Goal: Task Accomplishment & Management: Complete application form

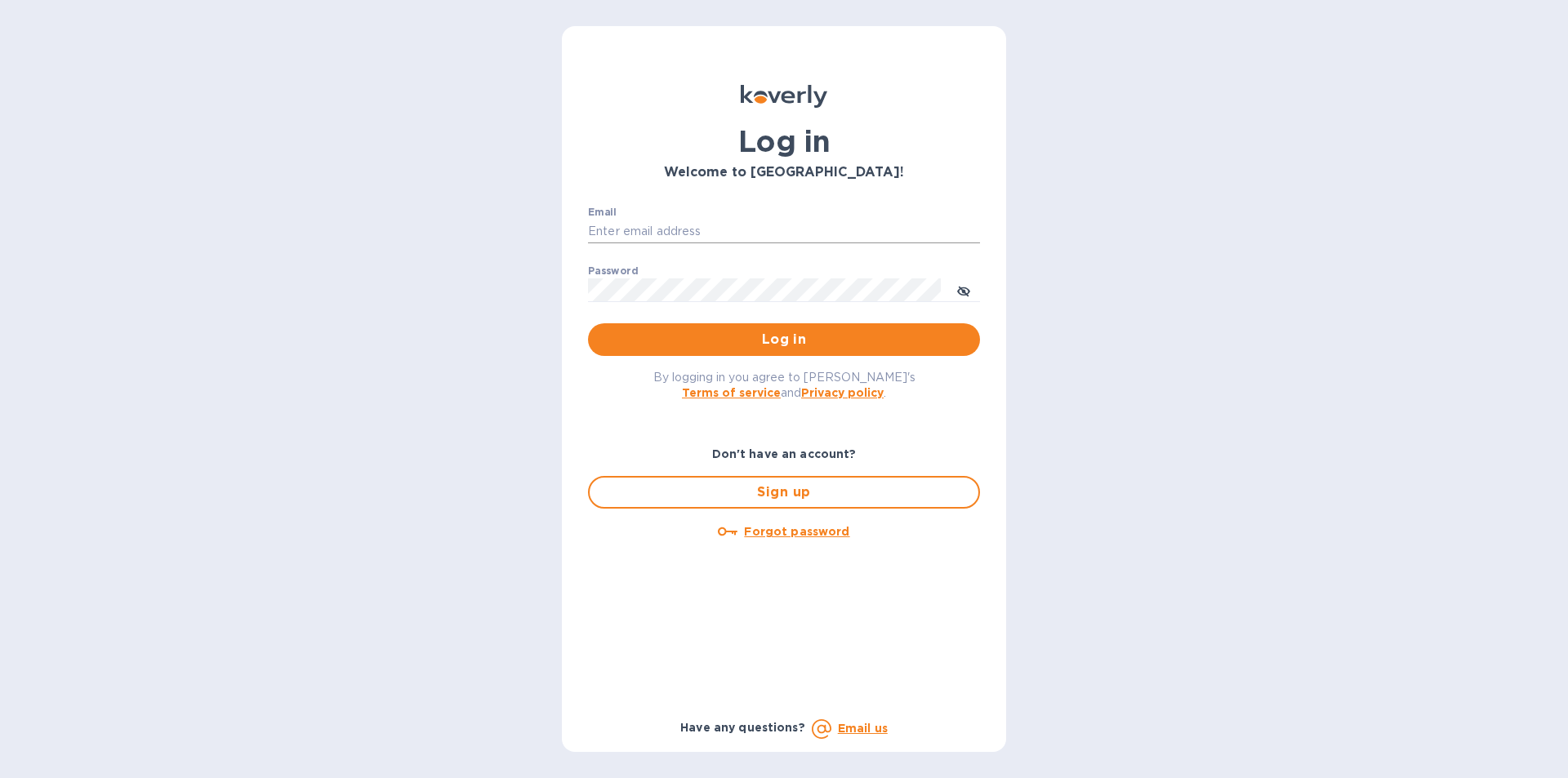
click at [682, 226] on input "Email" at bounding box center [784, 232] width 392 height 25
type input "smittysliquorstewksbury@gmail.com"
click at [803, 352] on button "Log in" at bounding box center [784, 339] width 392 height 33
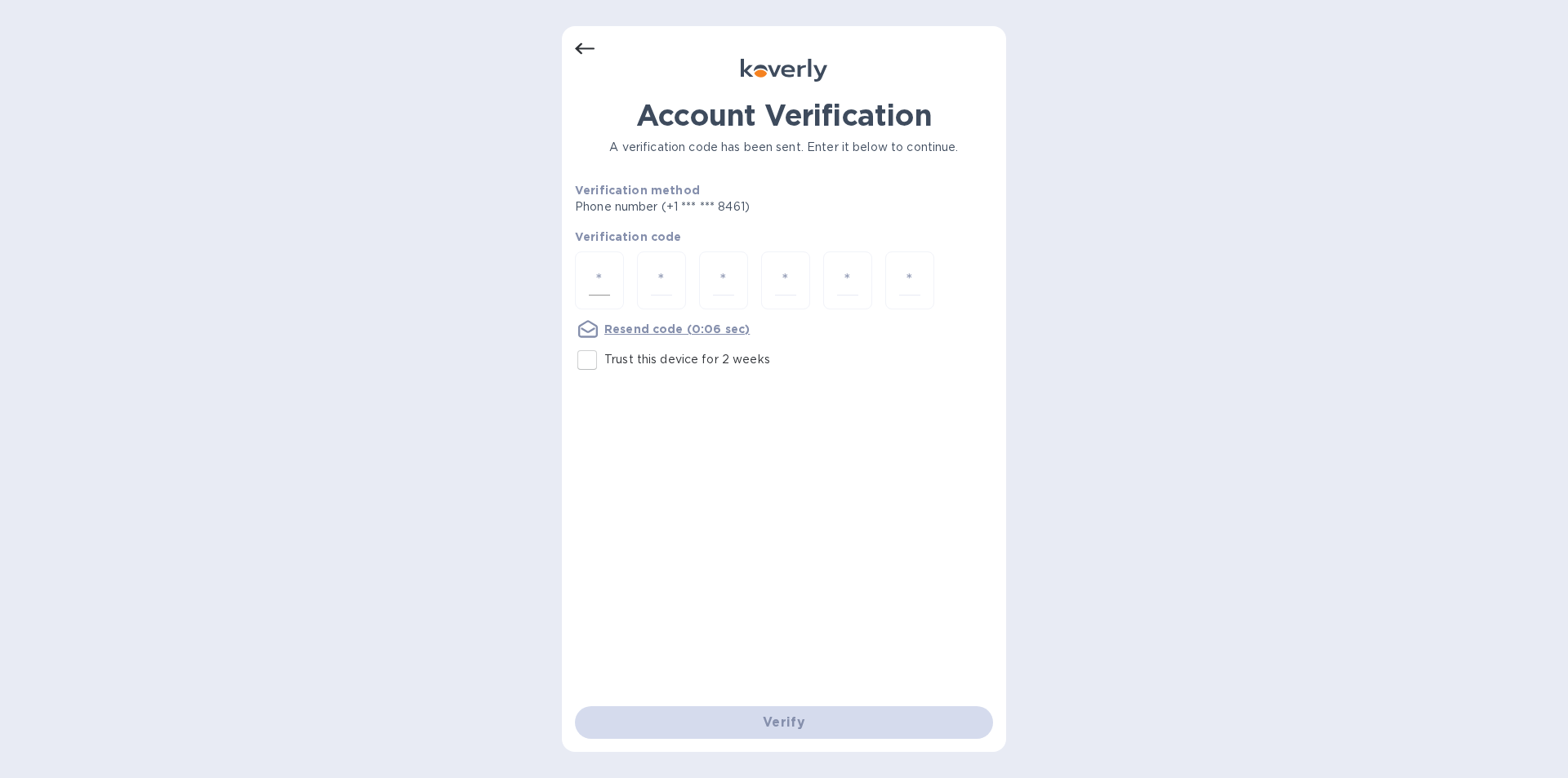
click at [610, 273] on div at bounding box center [599, 280] width 49 height 58
type input "4"
type input "5"
type input "4"
type input "9"
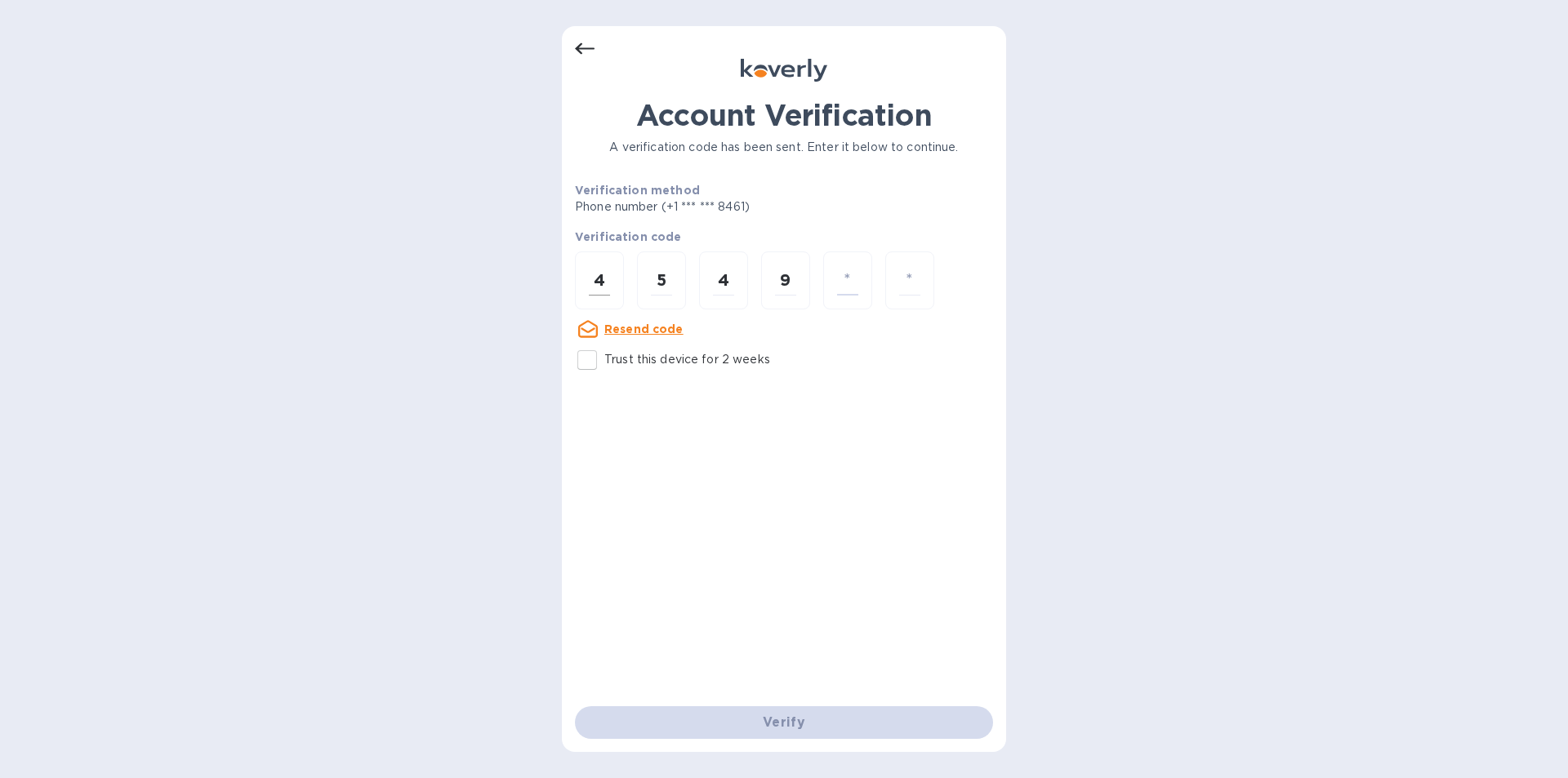
type input "8"
type input "6"
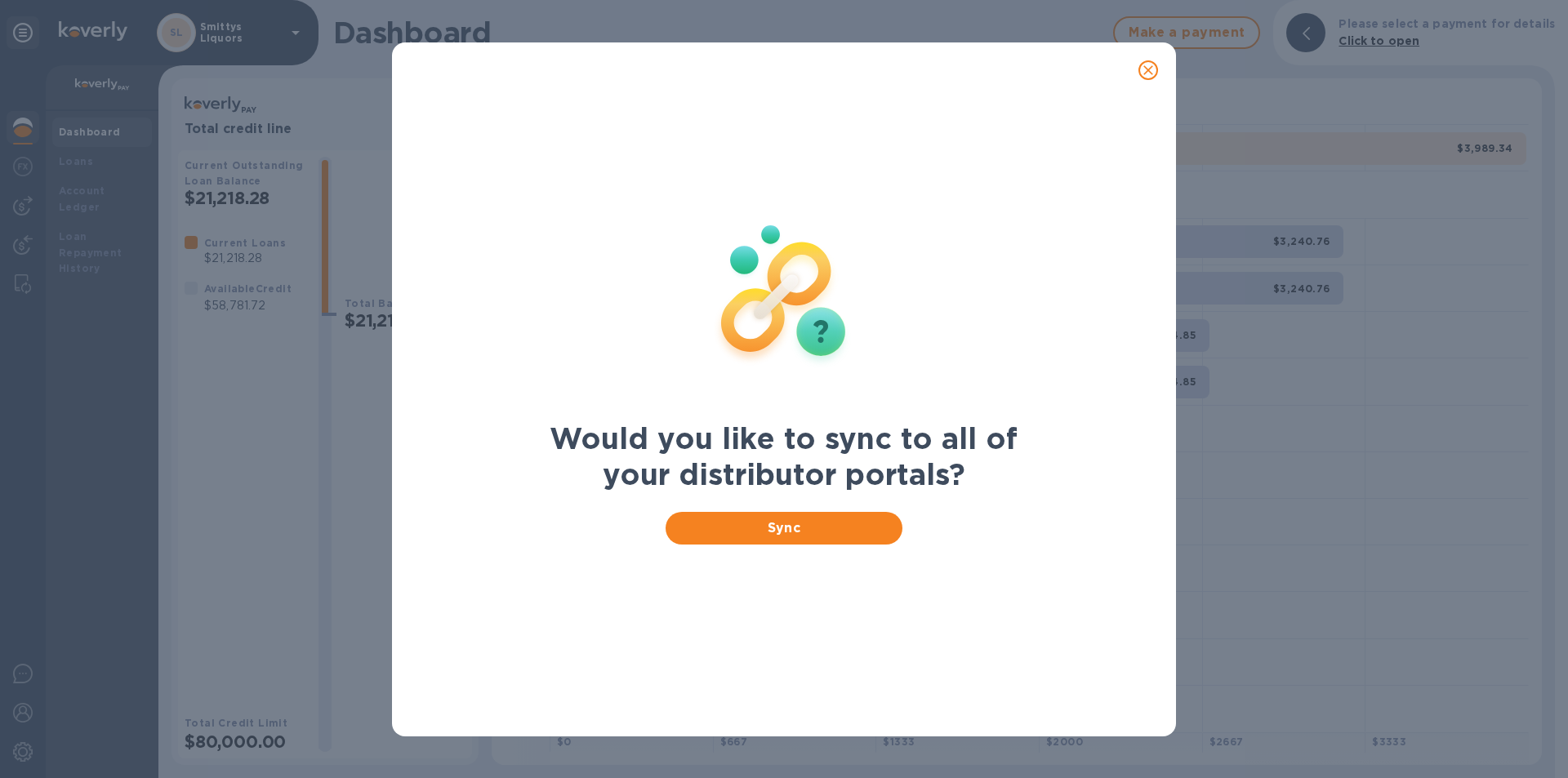
click at [17, 127] on div "Would you like to sync to all of your distributor portals? Sync" at bounding box center [784, 389] width 1568 height 778
click at [775, 510] on div "Sync" at bounding box center [784, 528] width 494 height 52
click at [775, 526] on span "Sync" at bounding box center [784, 528] width 212 height 19
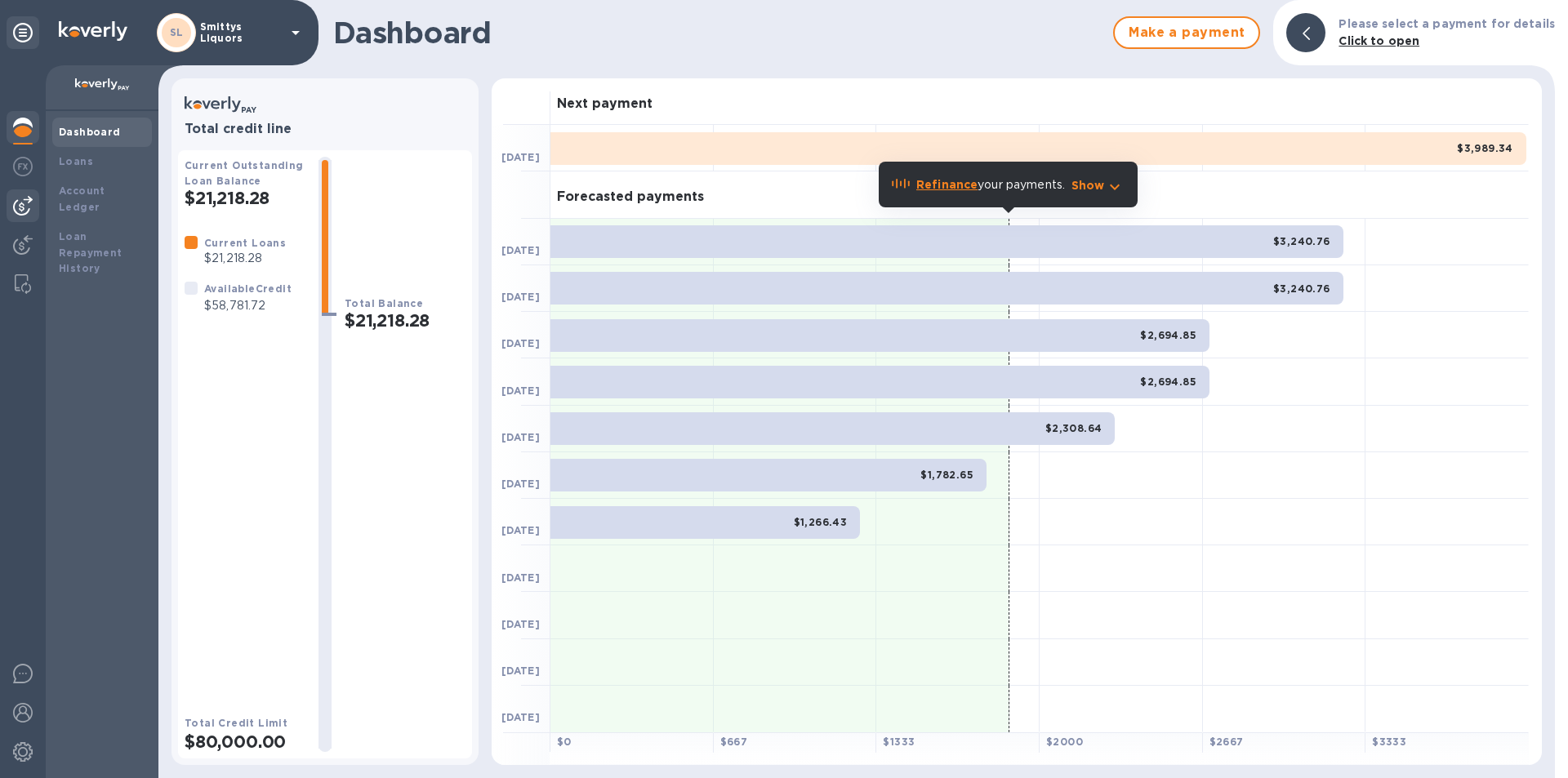
click at [22, 198] on img at bounding box center [23, 206] width 19 height 19
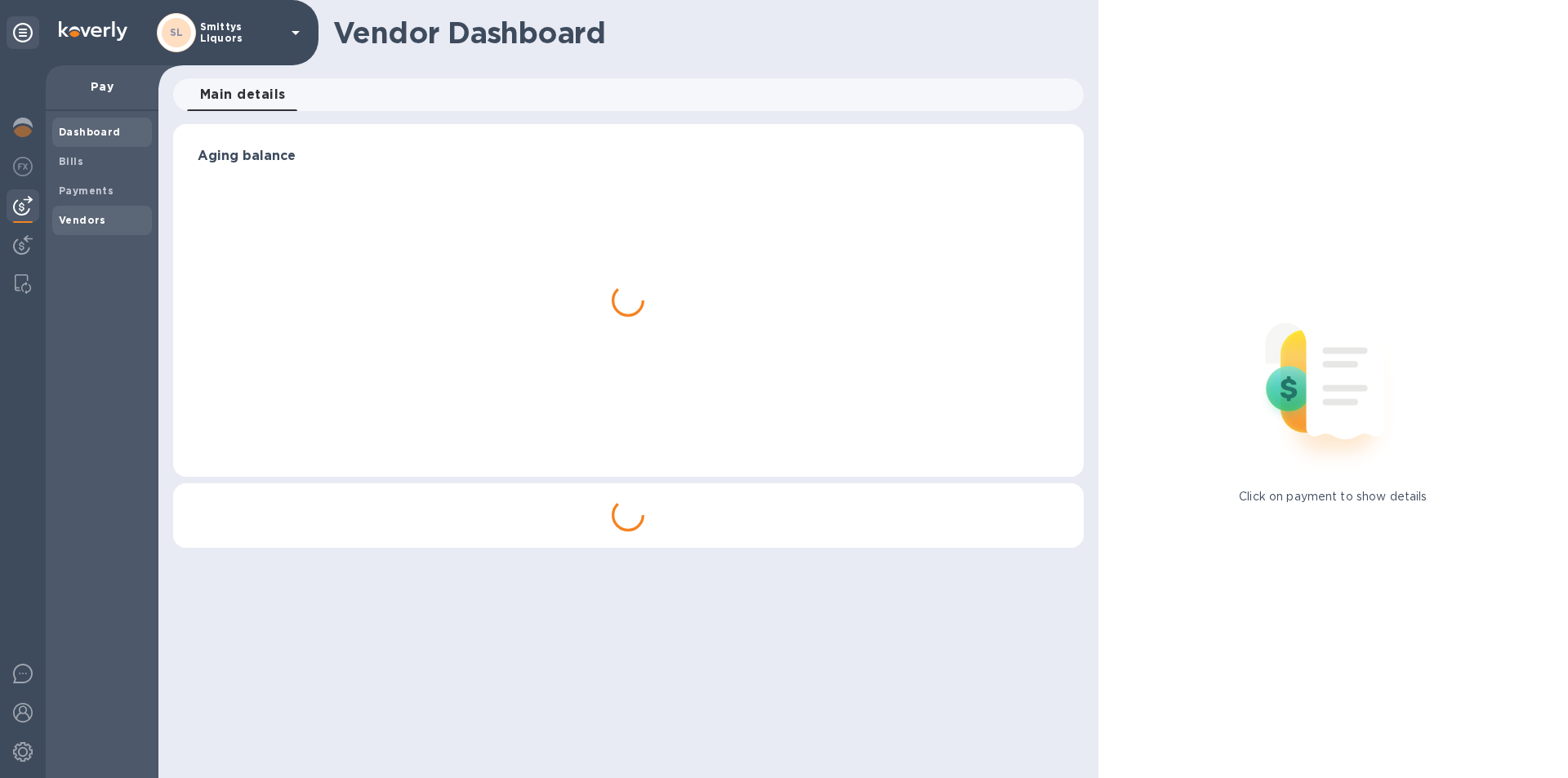
click at [90, 219] on b "Vendors" at bounding box center [82, 220] width 47 height 12
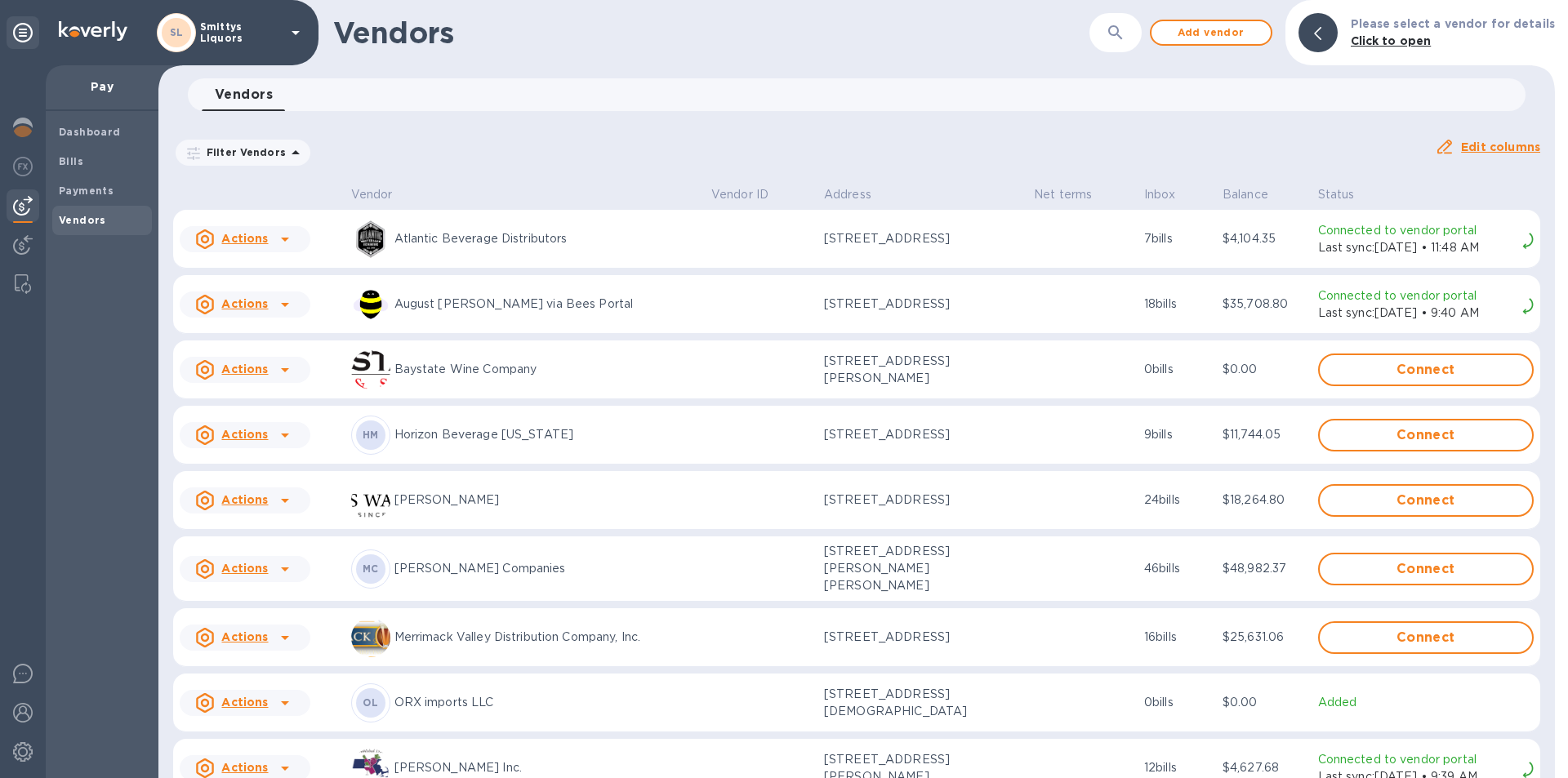
click at [280, 628] on icon at bounding box center [285, 638] width 19 height 19
click at [277, 693] on b "Add new bill" at bounding box center [263, 697] width 76 height 13
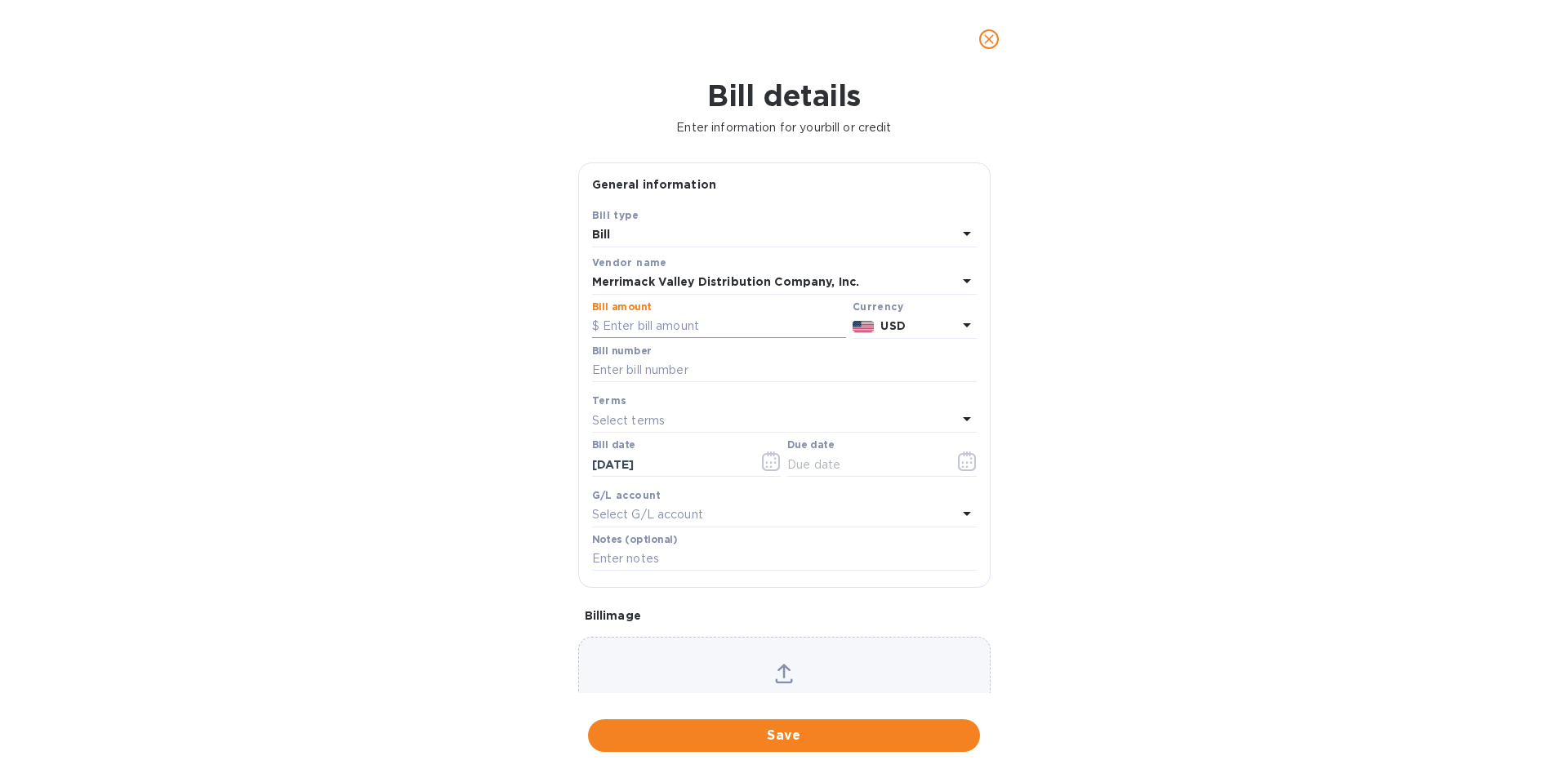
click at [620, 320] on input "text" at bounding box center [718, 327] width 254 height 25
type input "6,351.70"
drag, startPoint x: 660, startPoint y: 372, endPoint x: 658, endPoint y: 364, distance: 8.2
click at [660, 372] on input "text" at bounding box center [784, 371] width 384 height 25
type input "575358"
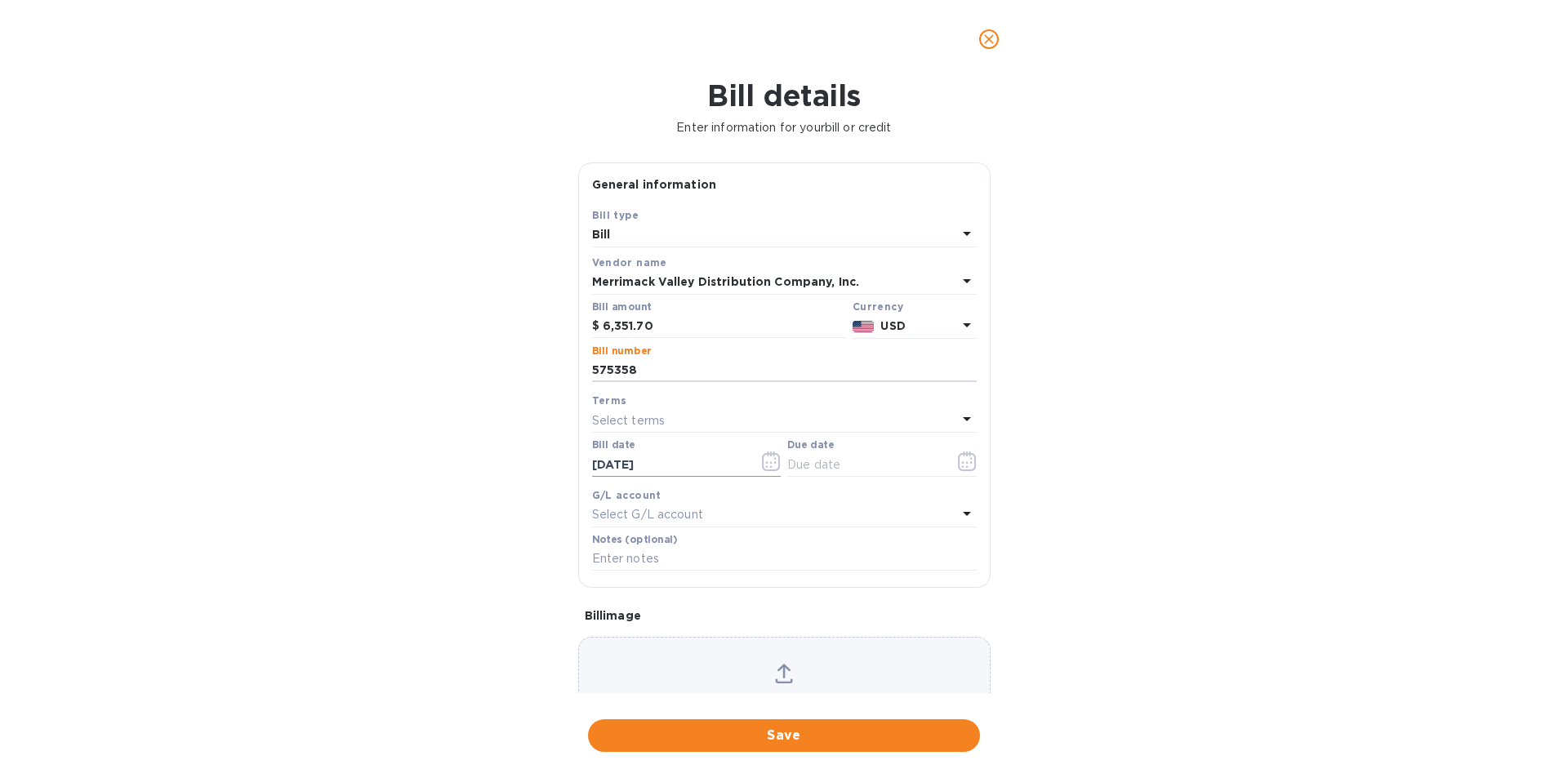
click at [769, 465] on icon "button" at bounding box center [771, 462] width 19 height 19
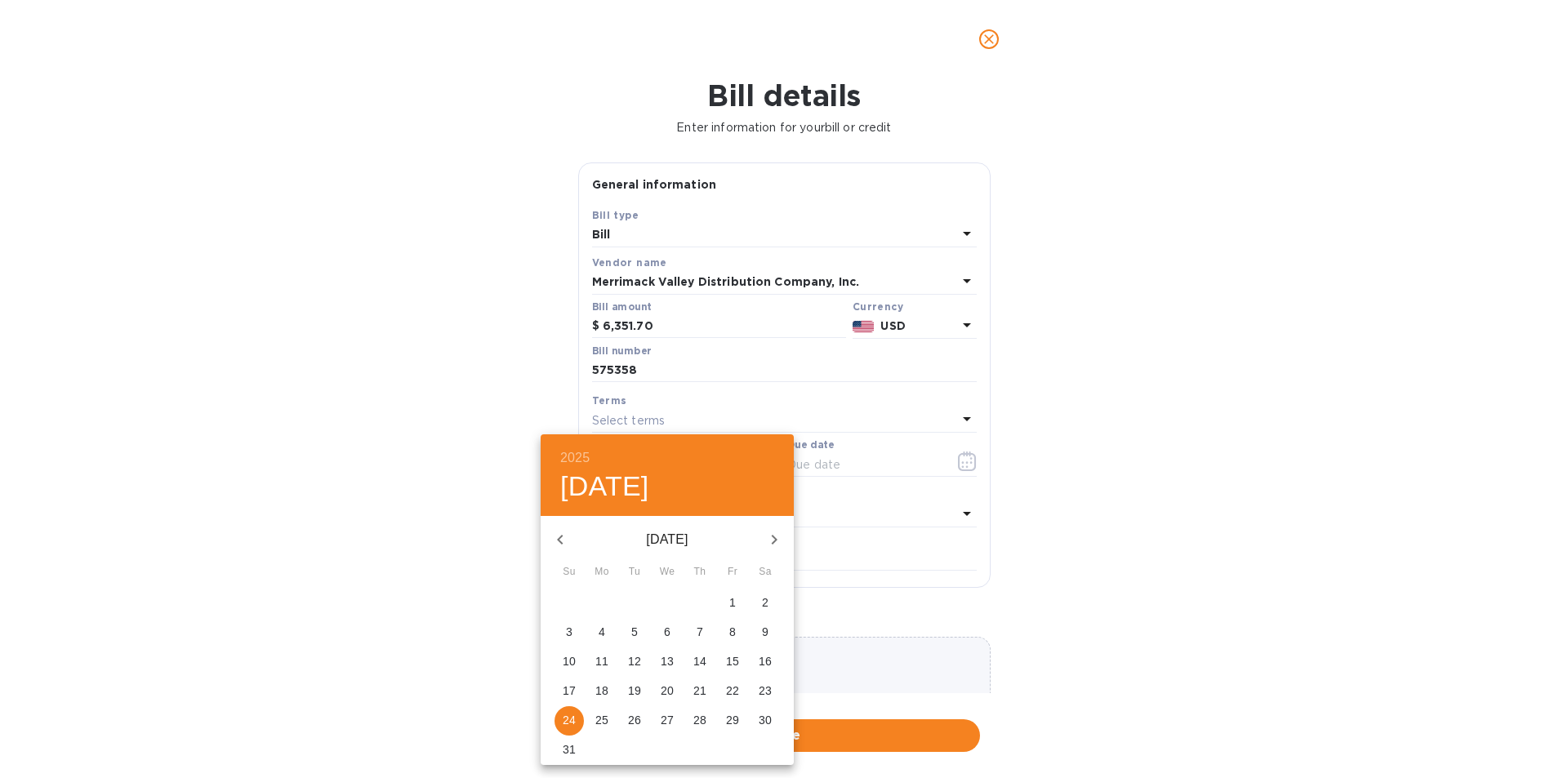
click at [563, 543] on icon "button" at bounding box center [560, 540] width 5 height 10
click at [664, 690] on p "25" at bounding box center [667, 690] width 13 height 16
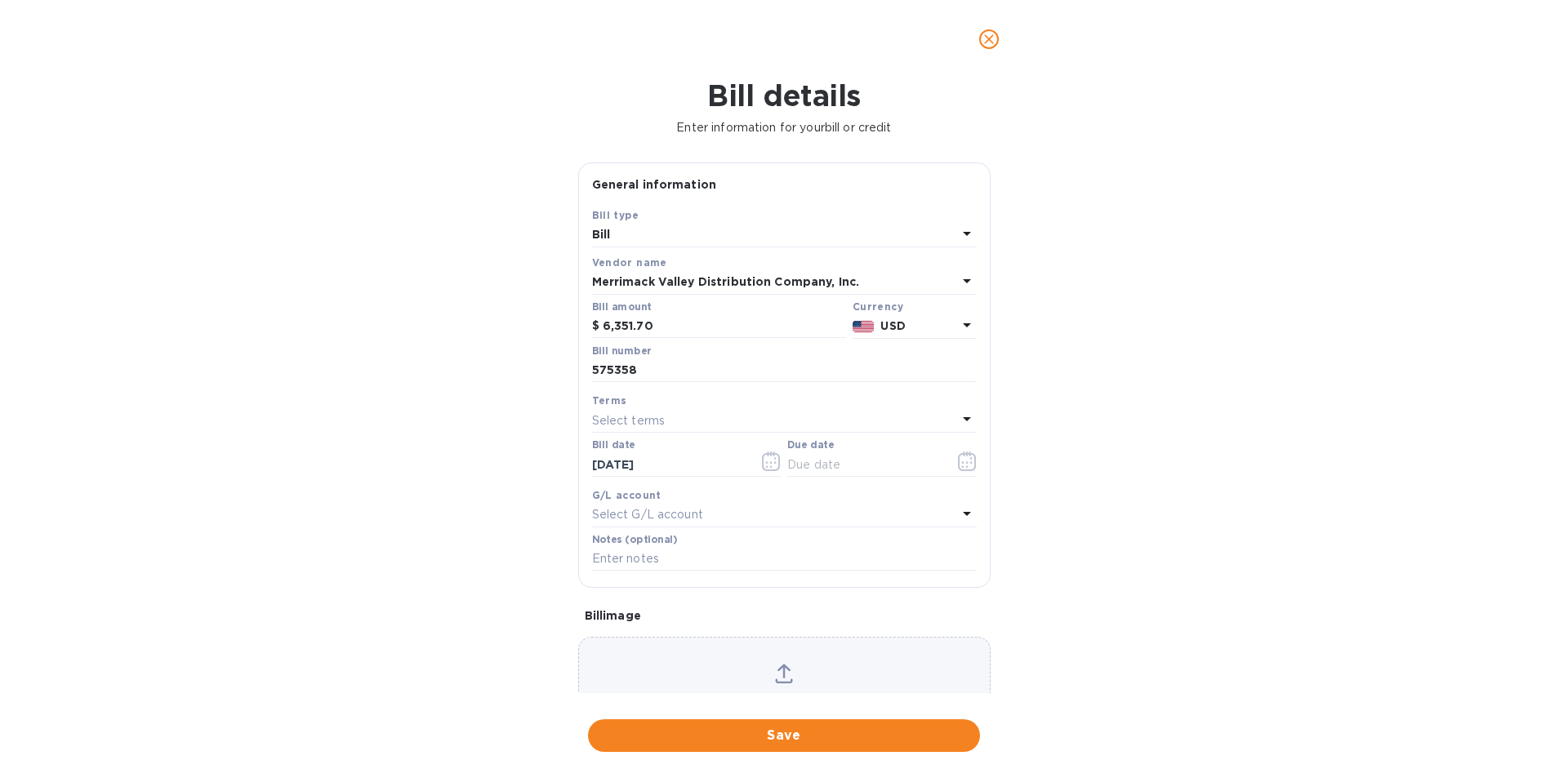
type input "[DATE]"
click at [965, 466] on icon "button" at bounding box center [966, 466] width 3 height 3
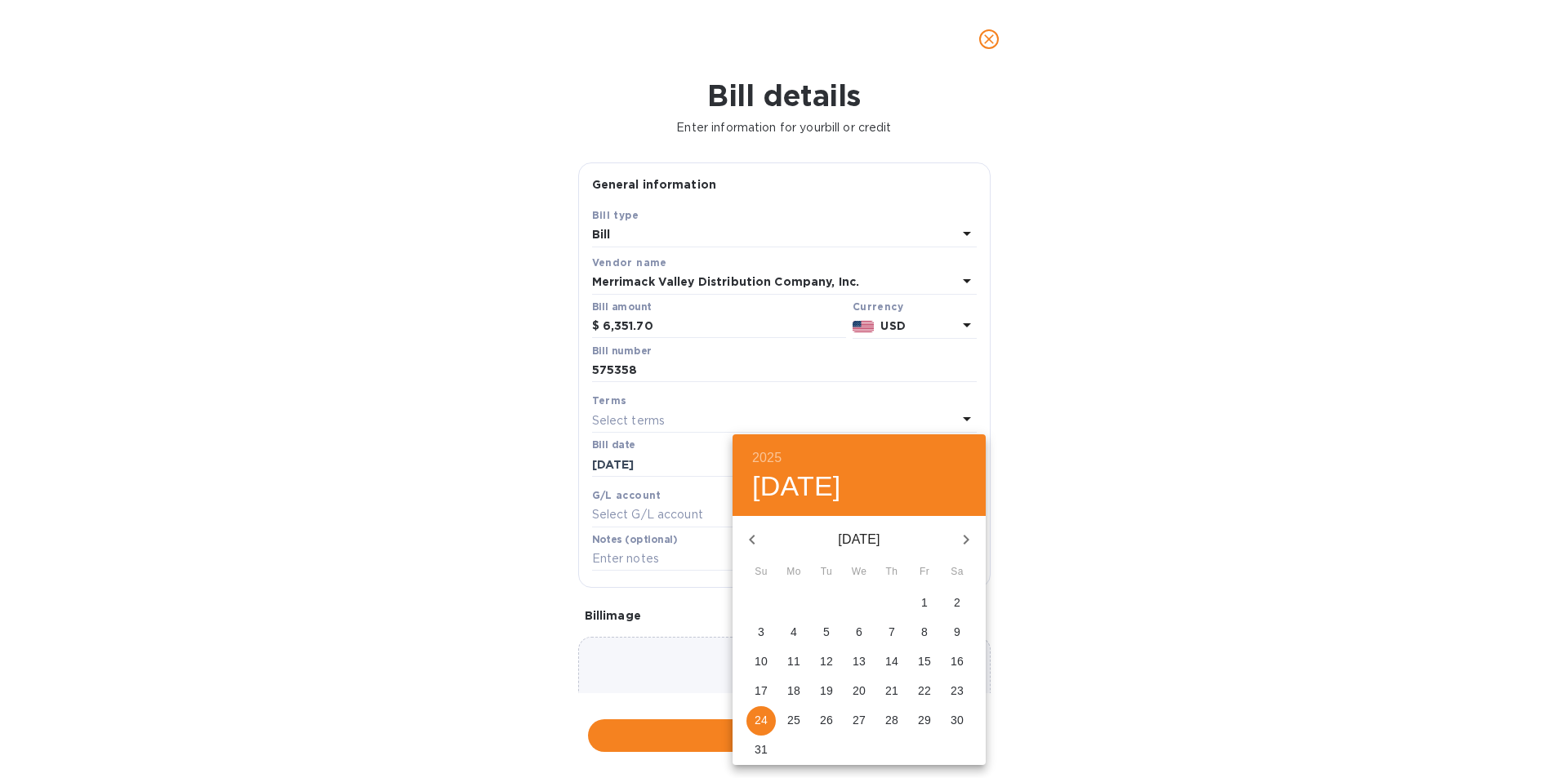
click at [795, 725] on p "25" at bounding box center [793, 720] width 13 height 16
type input "[DATE]"
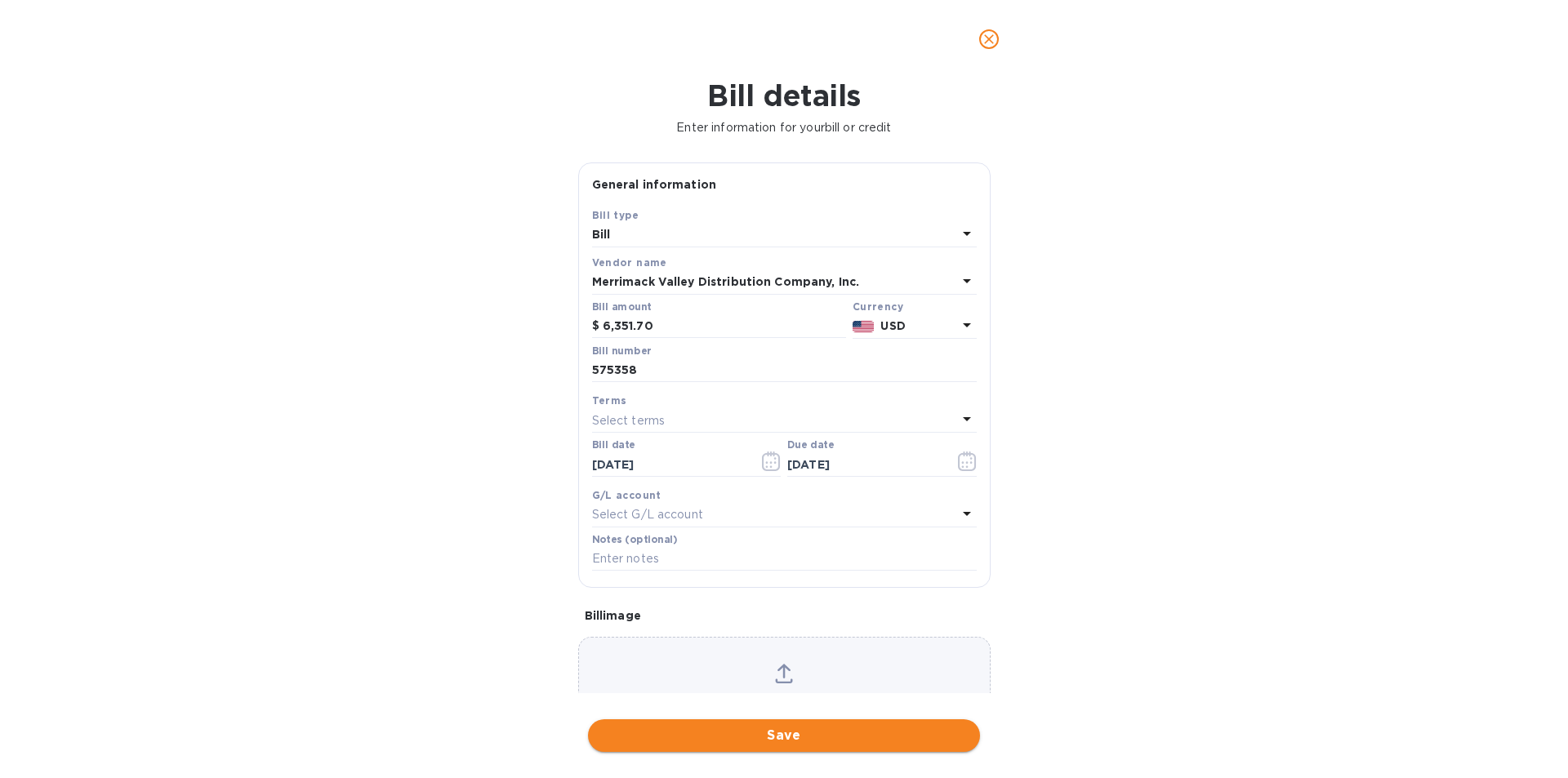
click at [823, 729] on span "Save" at bounding box center [783, 735] width 366 height 19
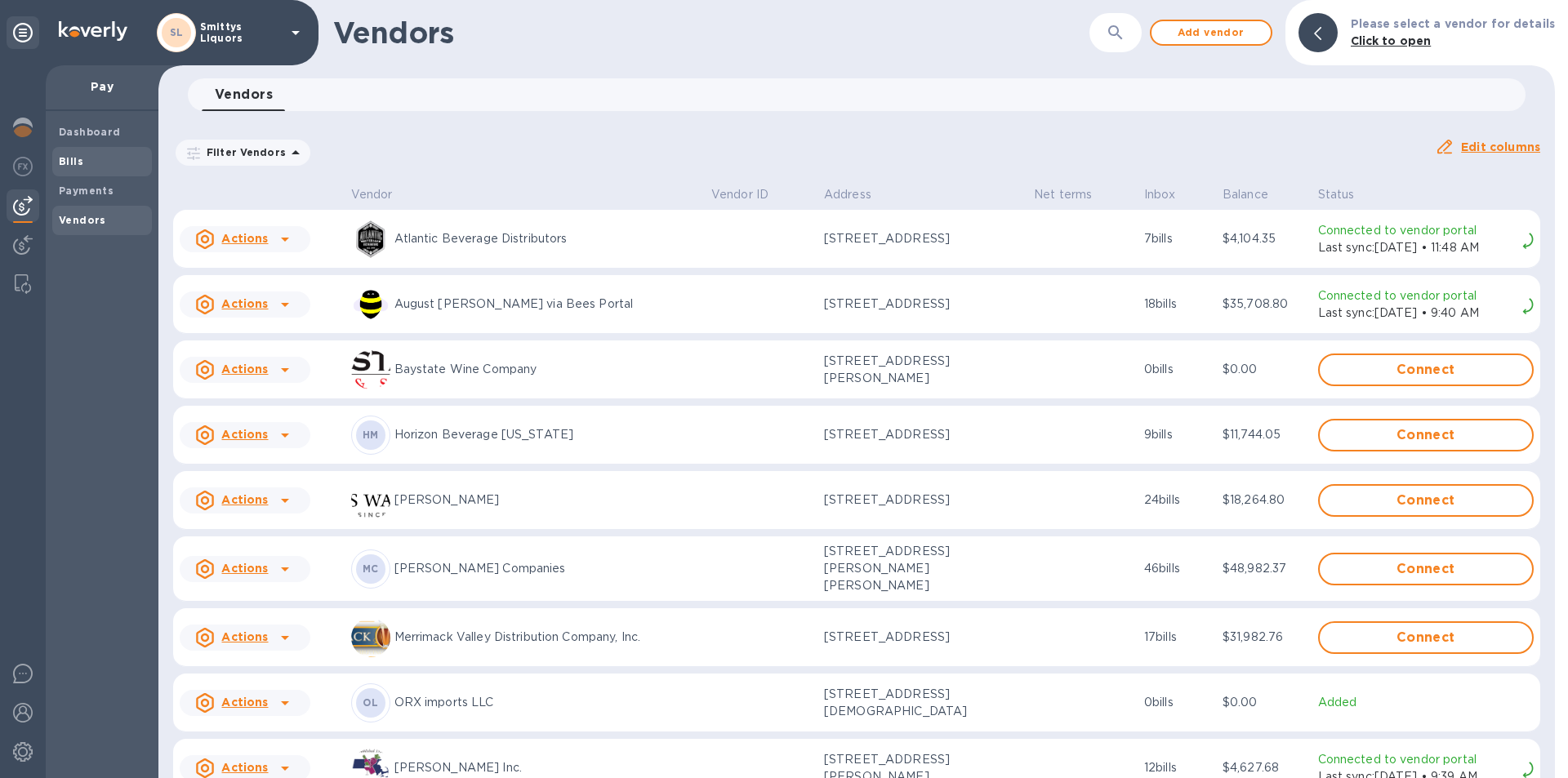
click at [75, 161] on b "Bills" at bounding box center [71, 161] width 25 height 12
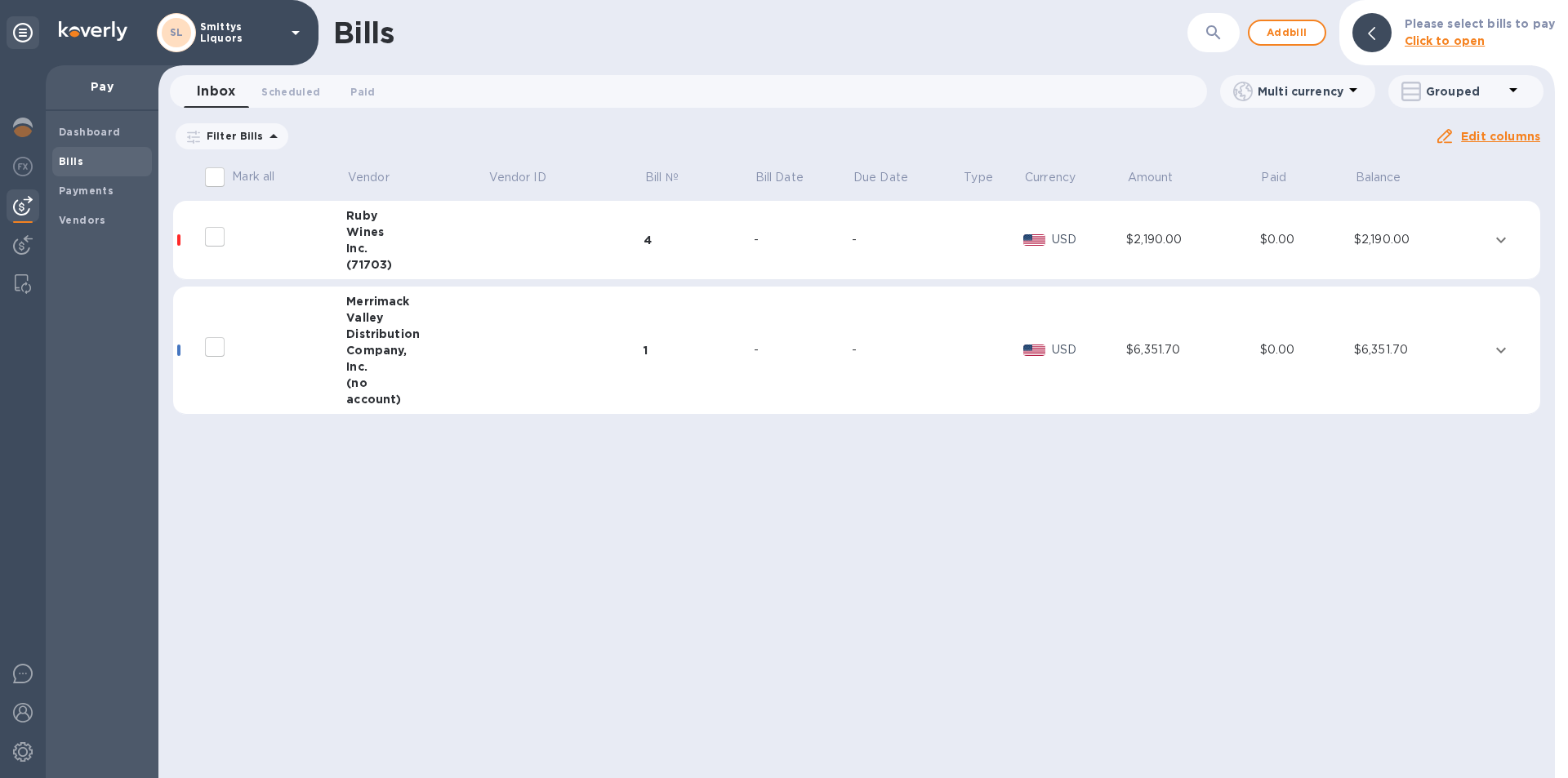
click at [1502, 351] on icon "expand row" at bounding box center [1500, 350] width 10 height 5
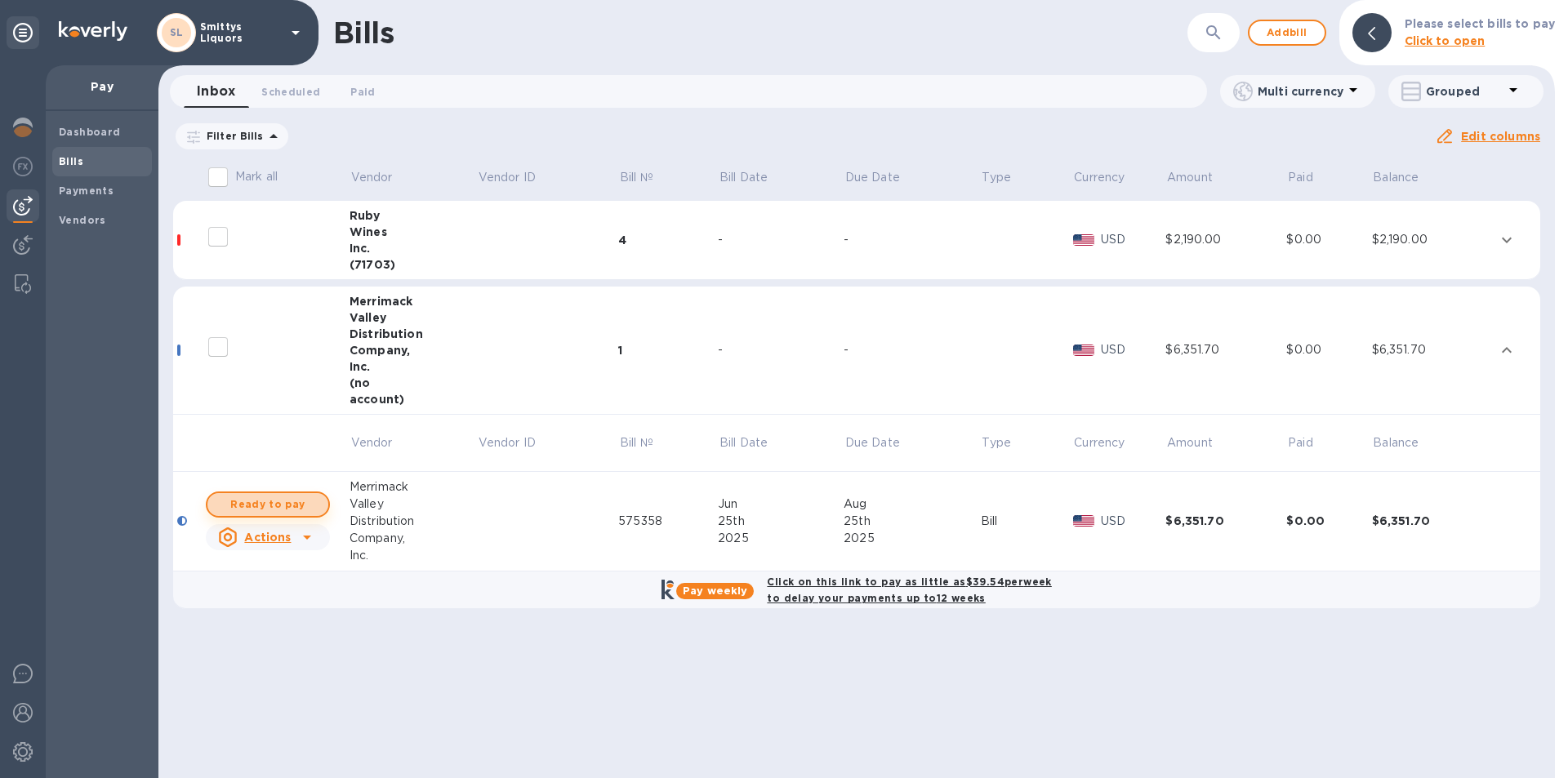
click at [282, 502] on span "Ready to pay" at bounding box center [268, 505] width 95 height 19
checkbox input "true"
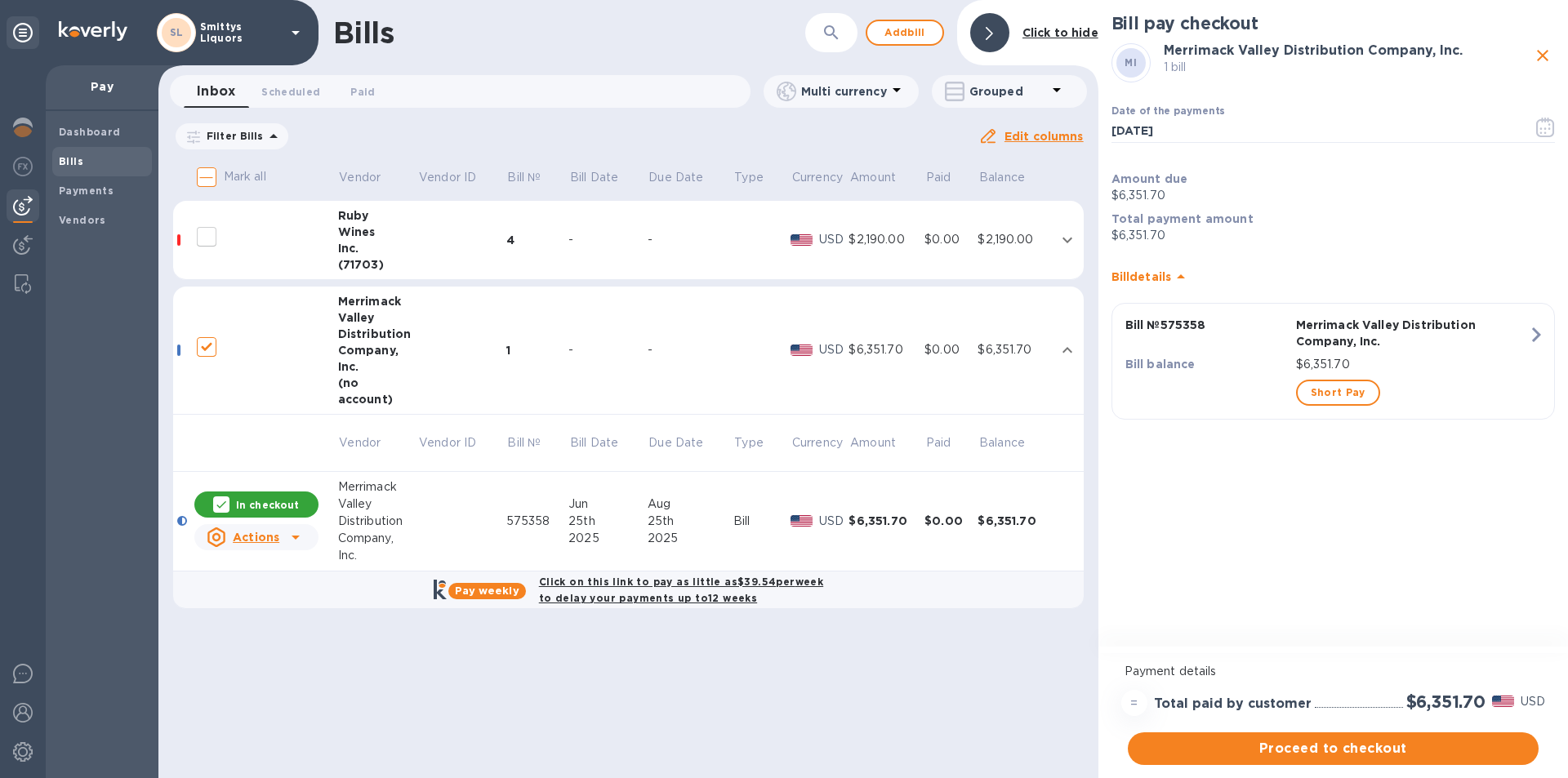
click at [1308, 750] on span "Proceed to checkout" at bounding box center [1333, 749] width 384 height 19
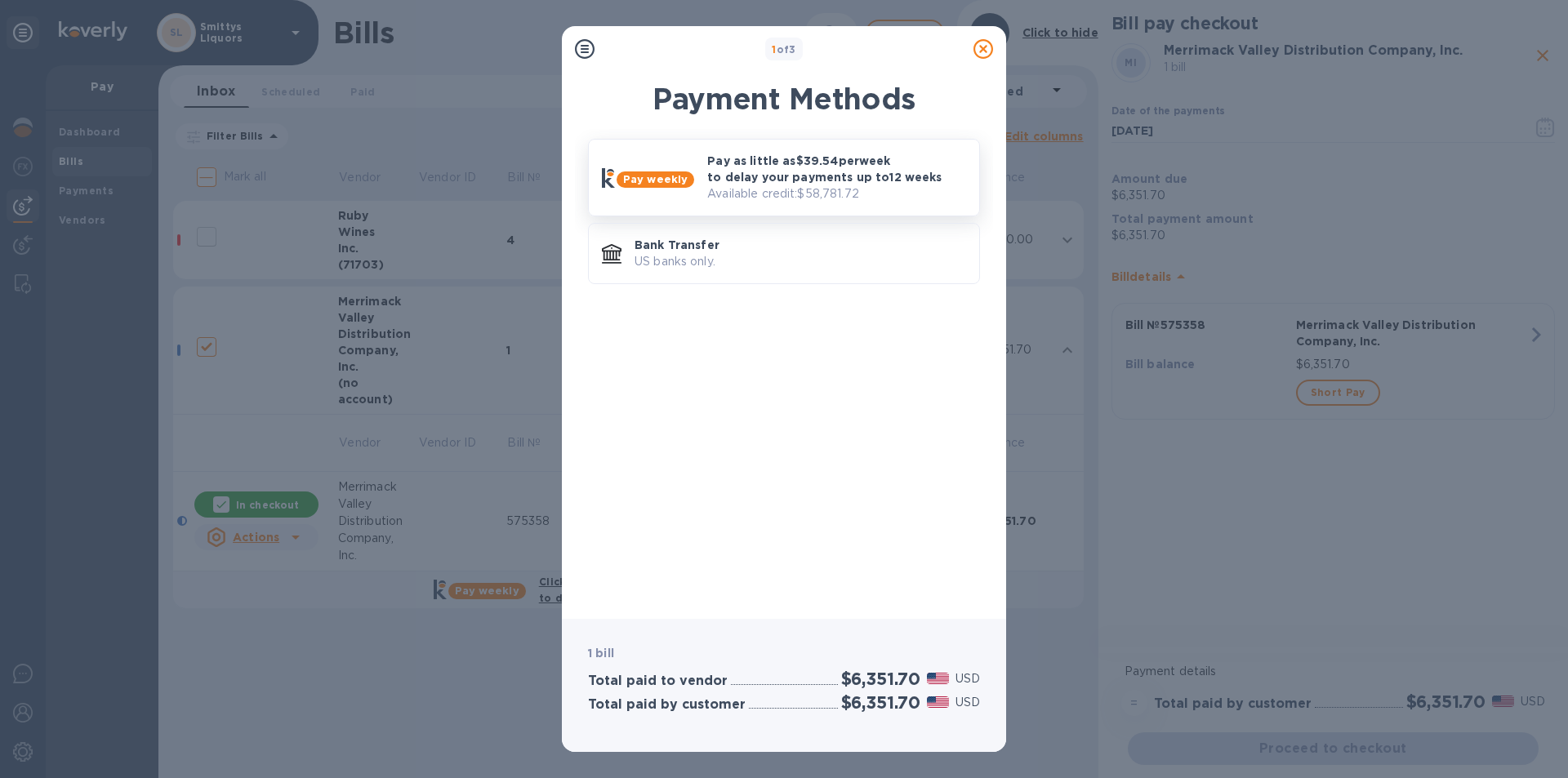
click at [732, 176] on p "Pay as little as $39.54 per week to delay your payments up to 12 weeks" at bounding box center [836, 168] width 259 height 33
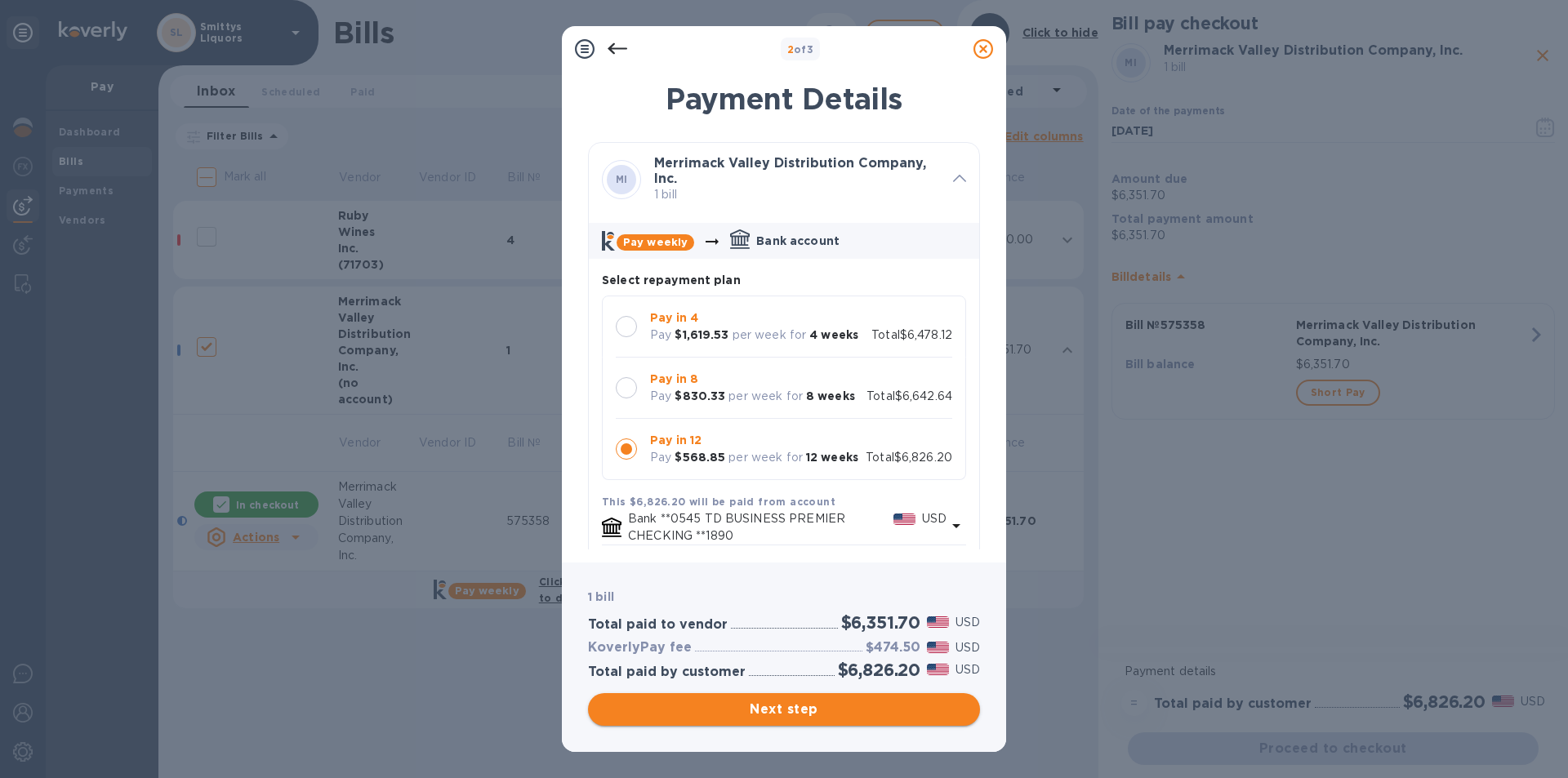
click at [782, 711] on span "Next step" at bounding box center [783, 710] width 366 height 19
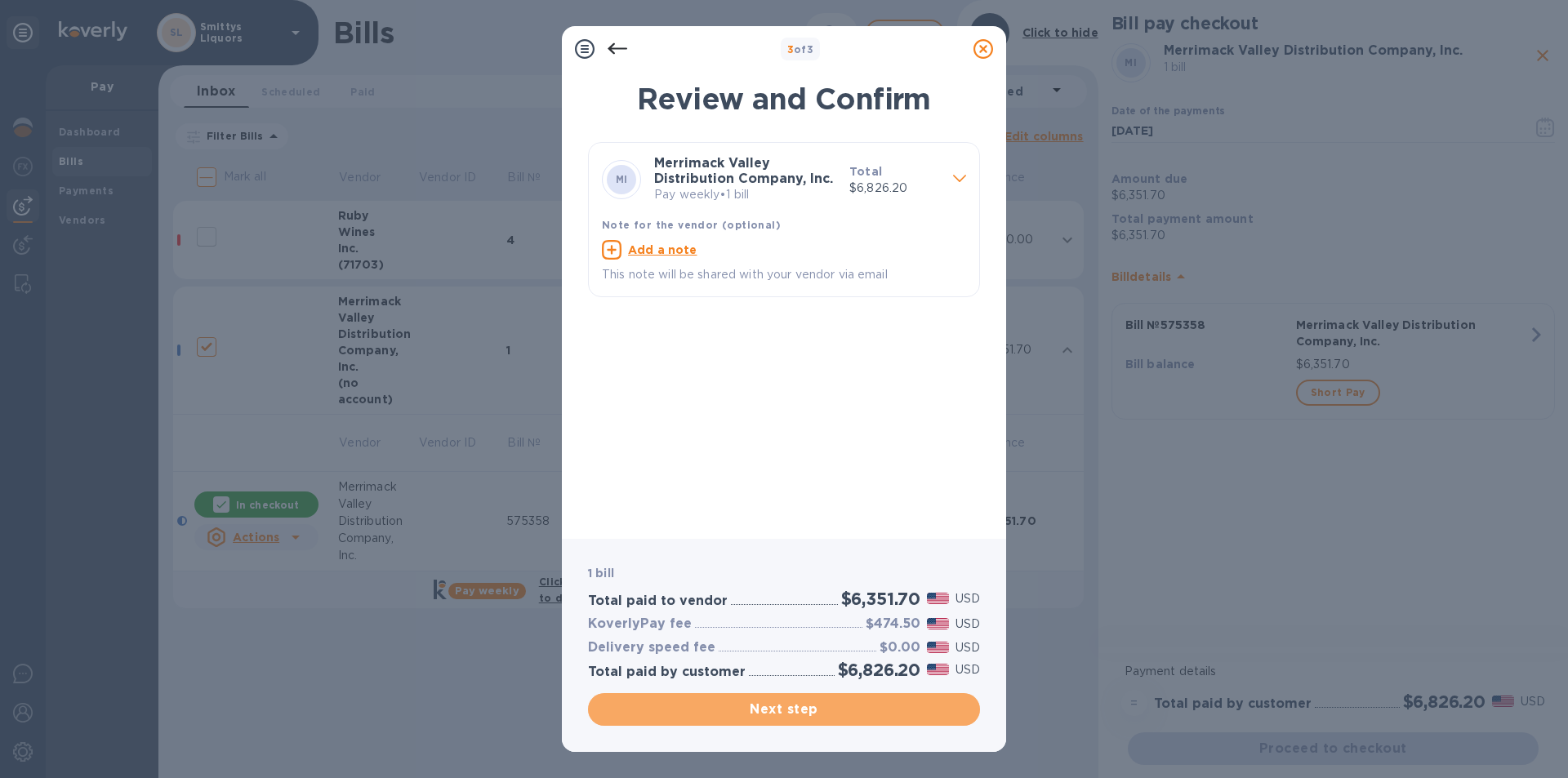
click at [753, 720] on button "Next step" at bounding box center [784, 709] width 392 height 33
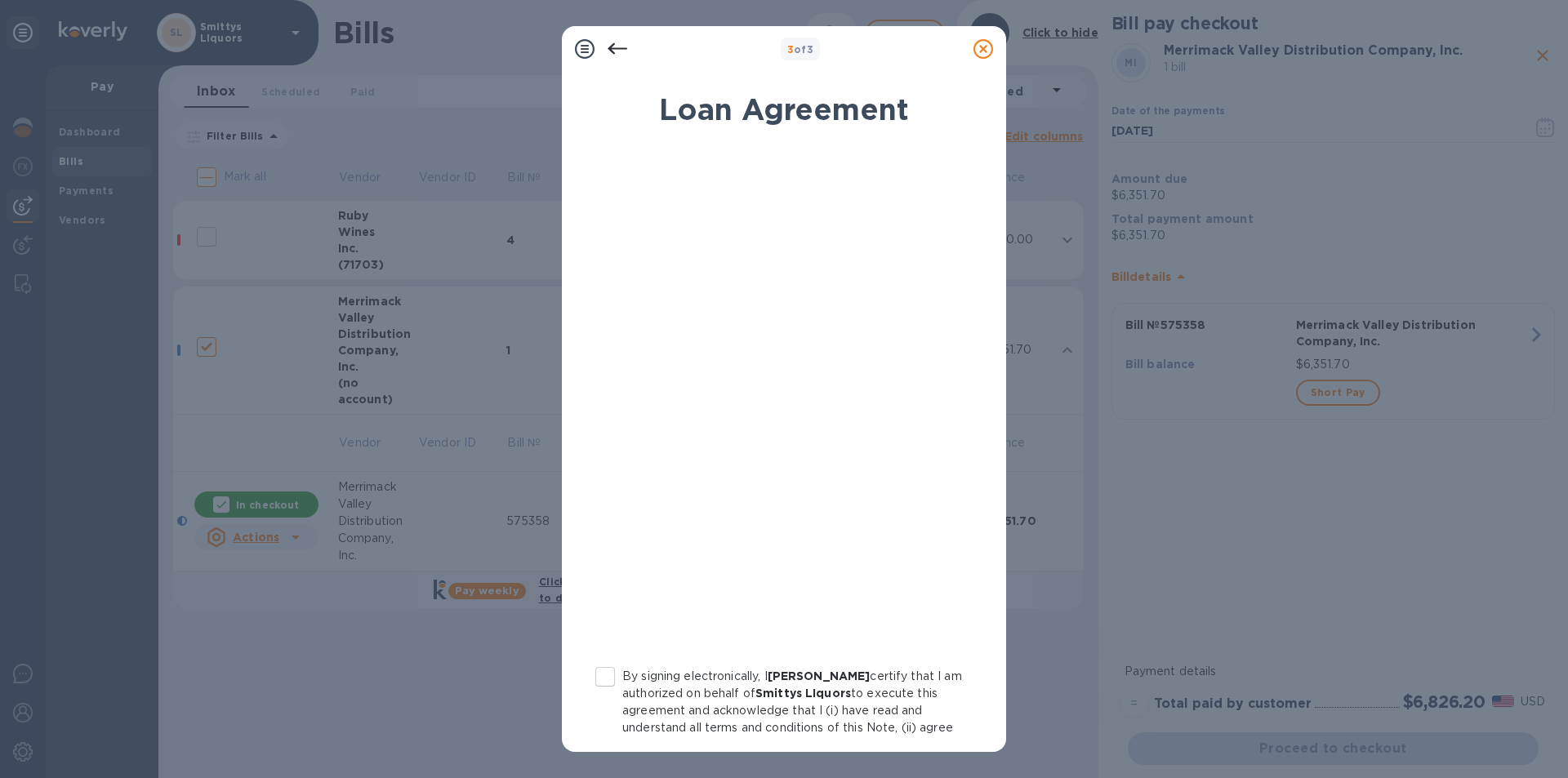
click at [610, 673] on input "By signing electronically, I [PERSON_NAME] certify that I am authorized on beha…" at bounding box center [605, 677] width 35 height 35
checkbox input "true"
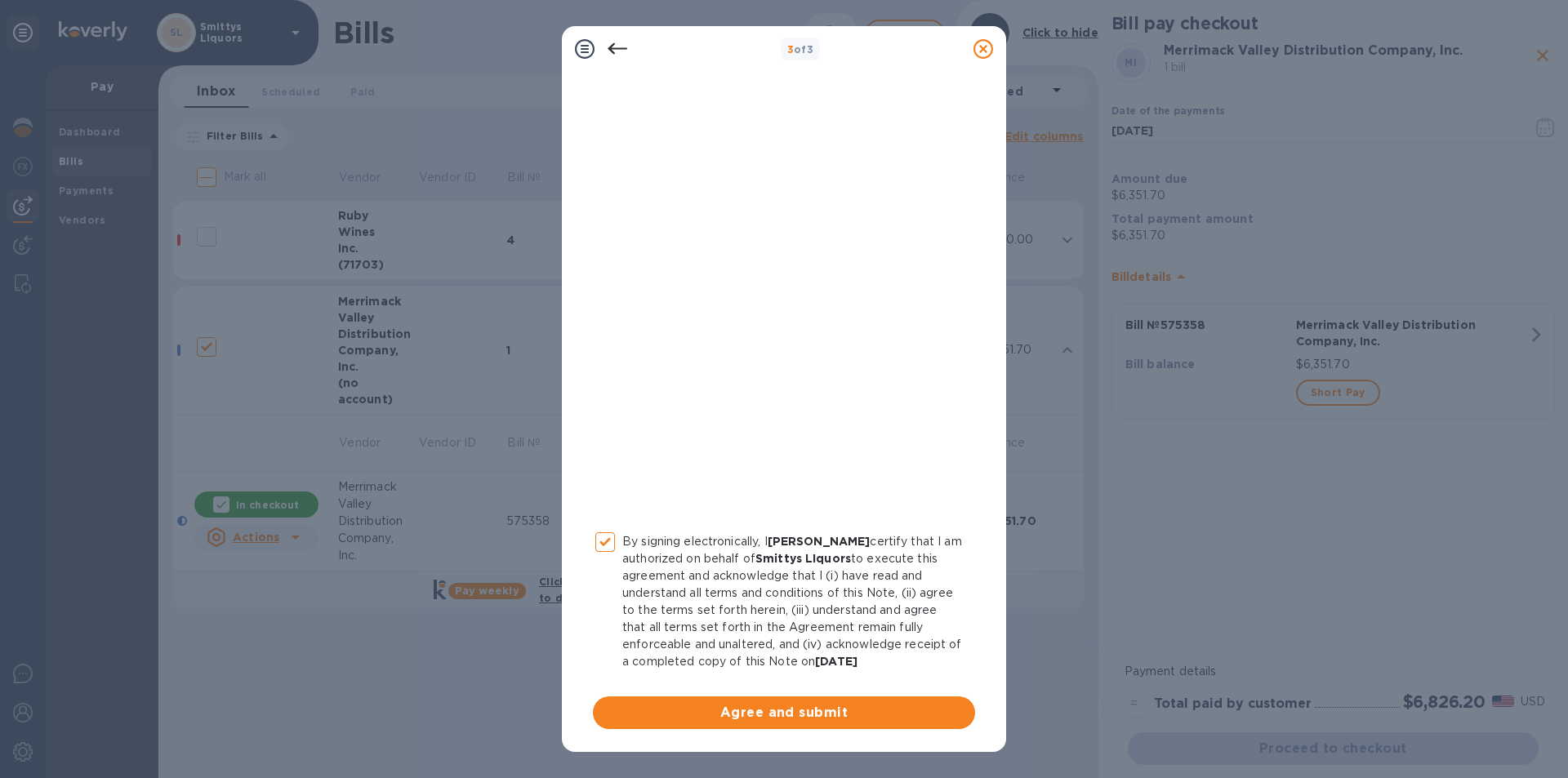
click at [760, 711] on span "Agree and submit" at bounding box center [784, 713] width 356 height 19
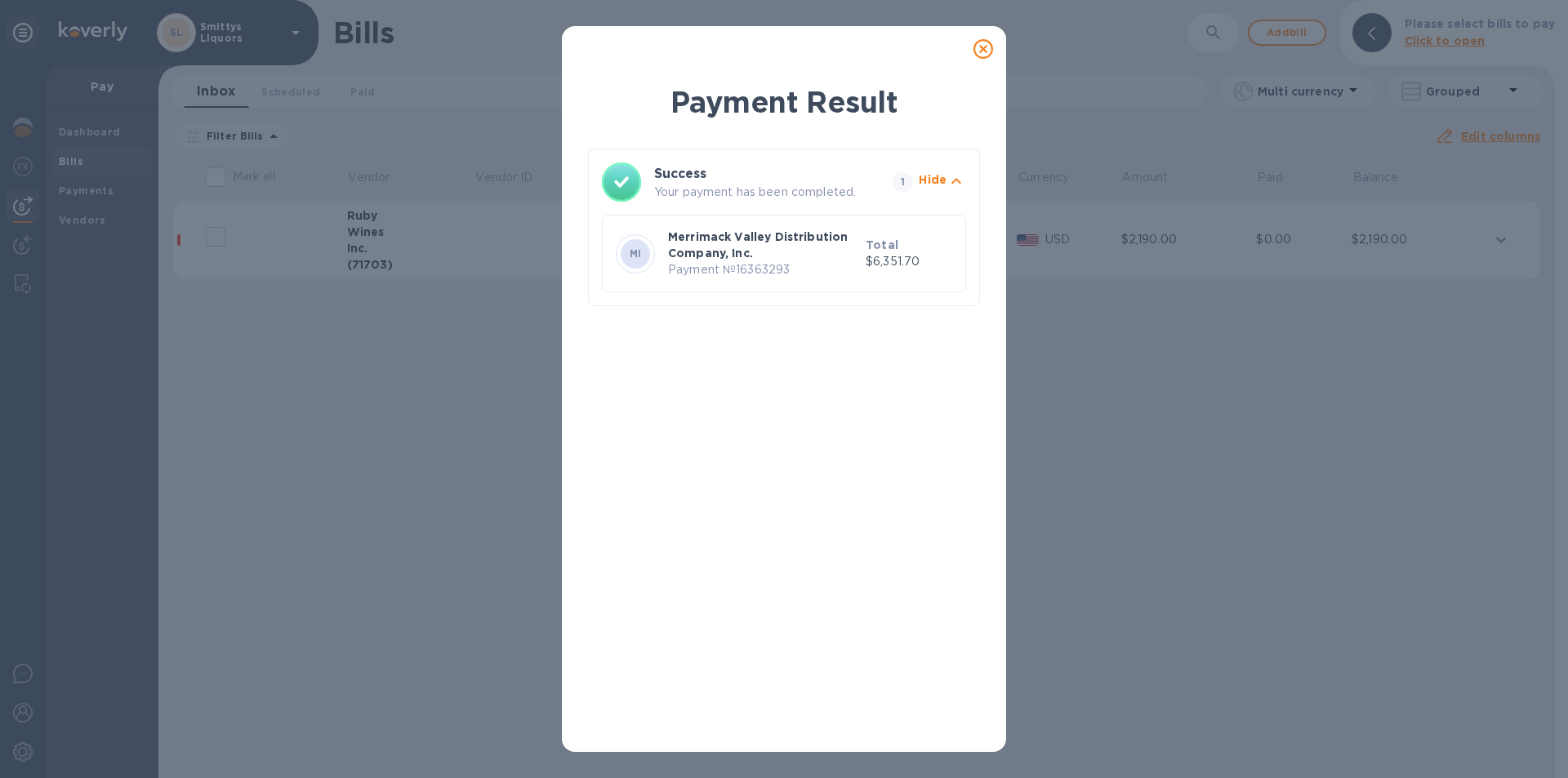
click at [980, 43] on icon at bounding box center [983, 49] width 19 height 19
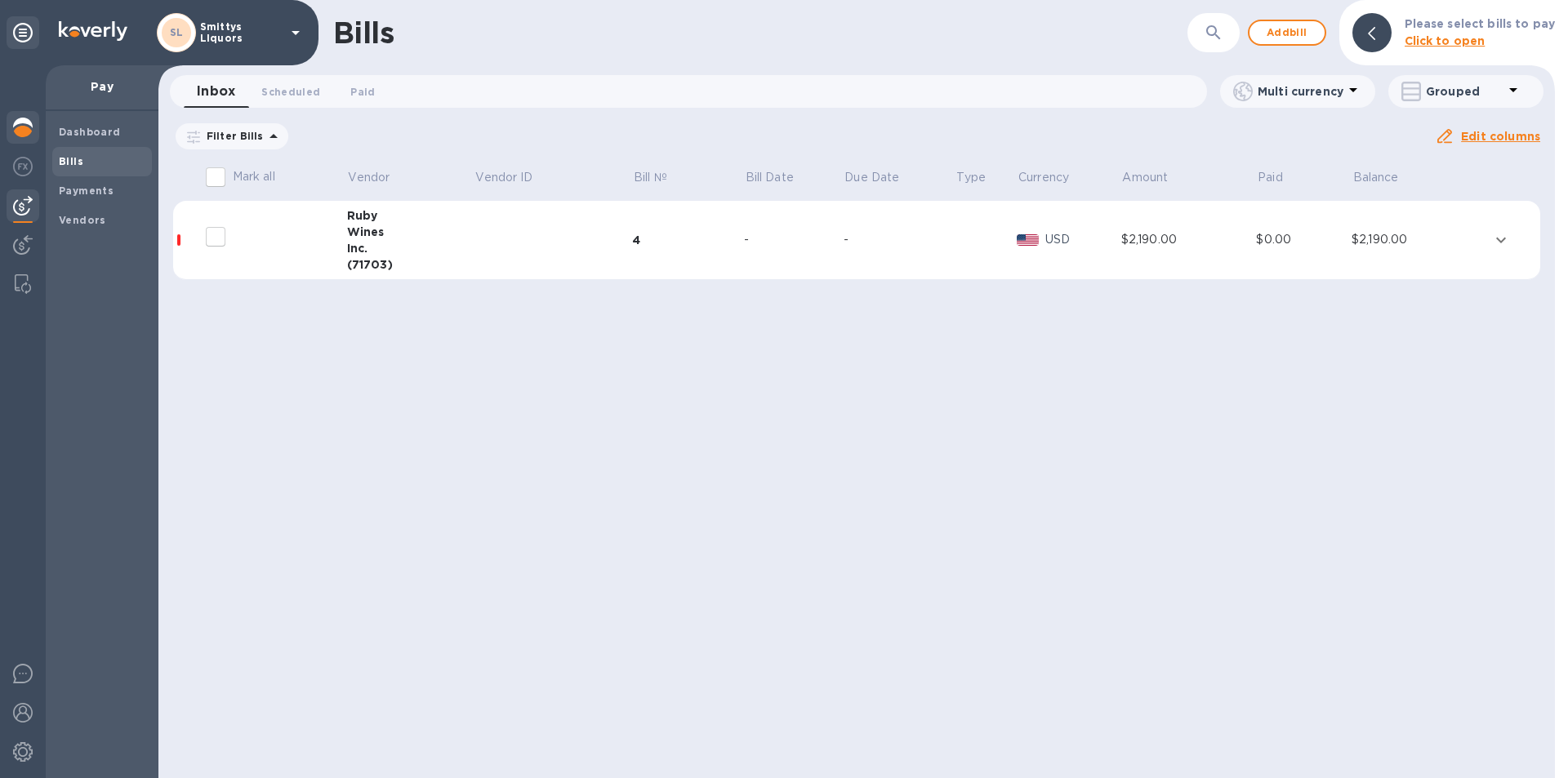
click at [31, 130] on img at bounding box center [23, 128] width 19 height 19
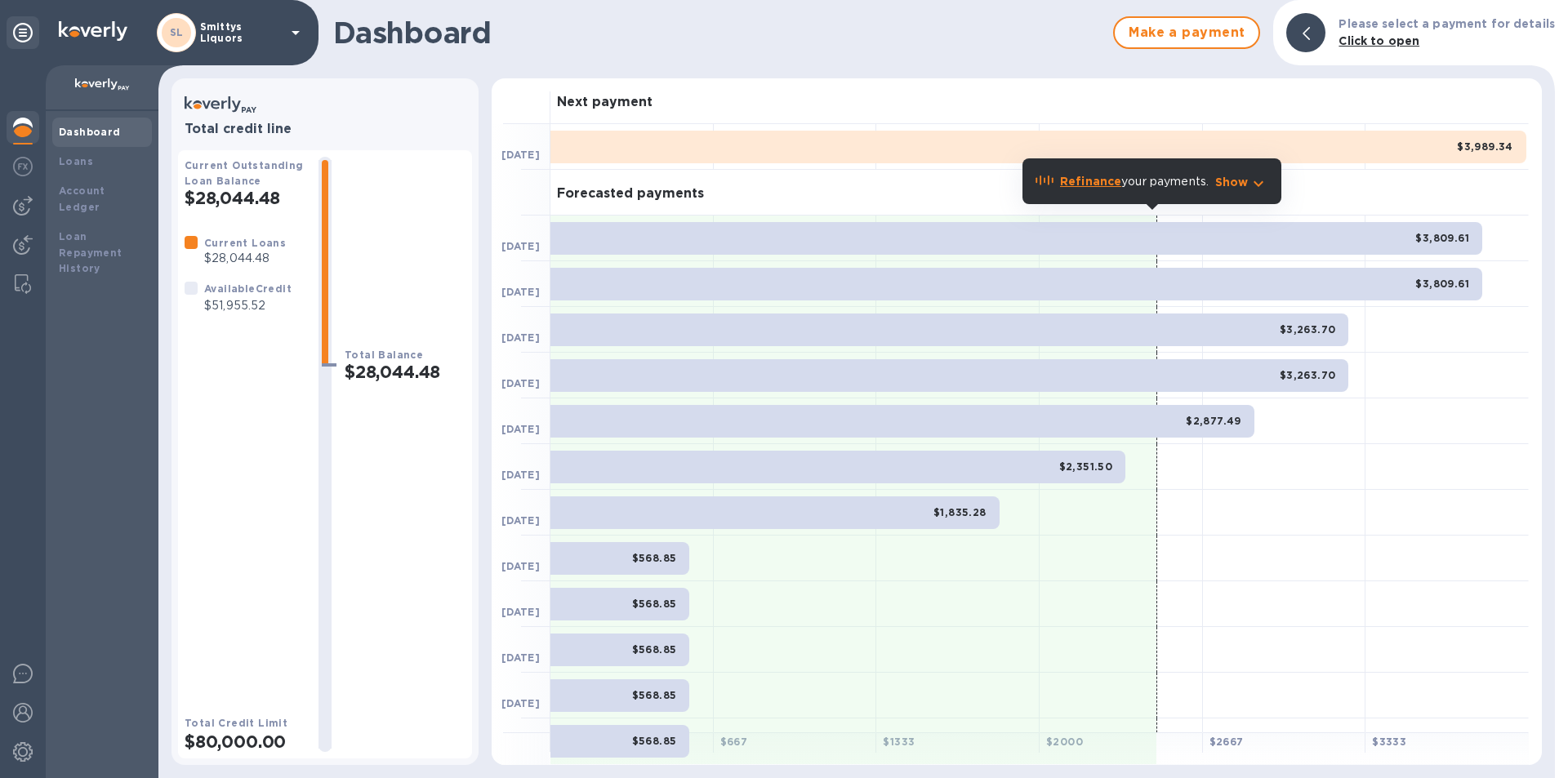
click at [26, 120] on img at bounding box center [23, 128] width 19 height 19
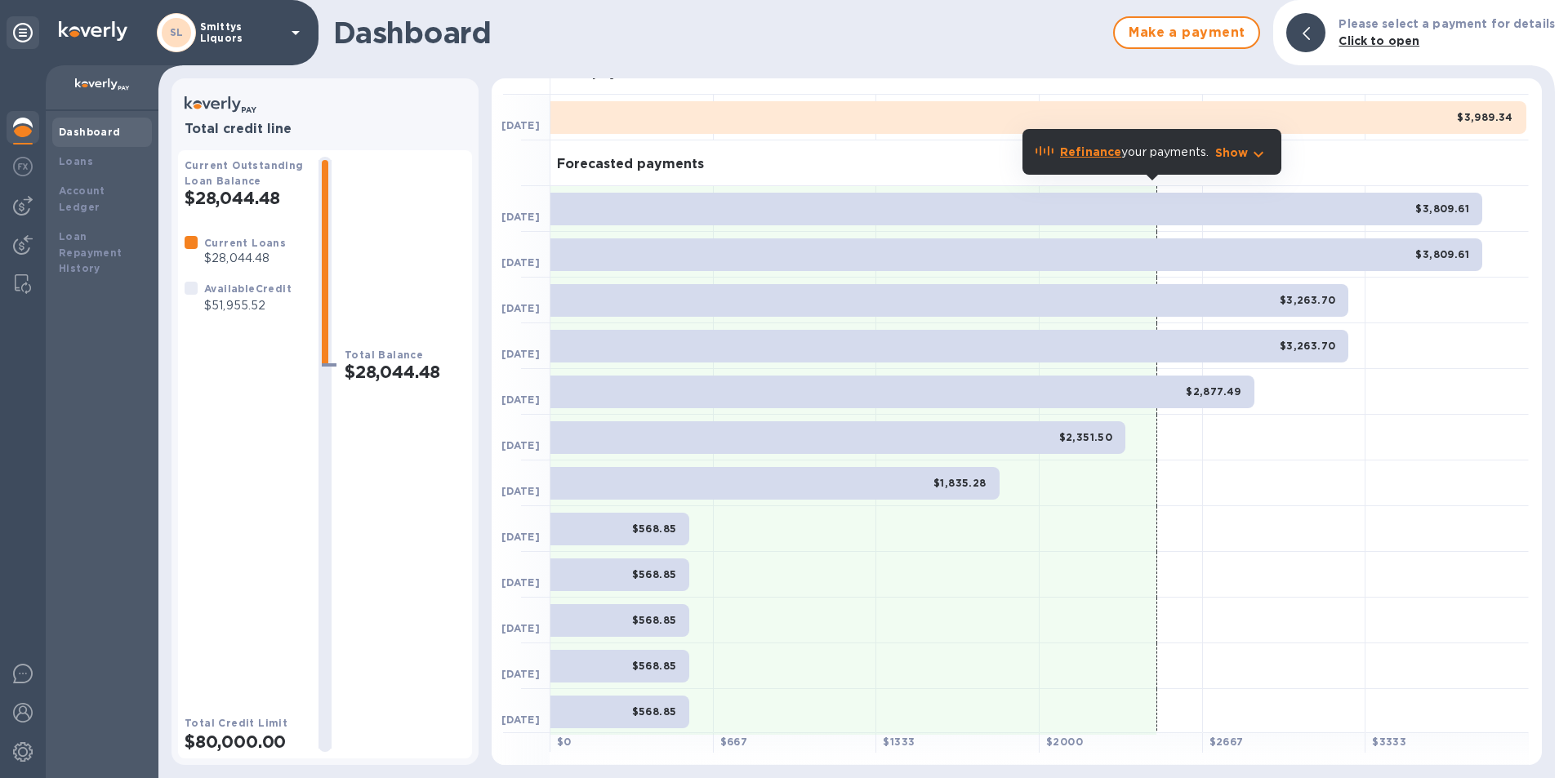
scroll to position [32, 0]
